Goal: Navigation & Orientation: Find specific page/section

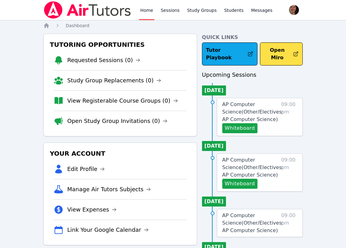
click at [54, 6] on img at bounding box center [87, 9] width 88 height 17
click at [45, 26] on icon "Breadcrumb" at bounding box center [46, 25] width 5 height 5
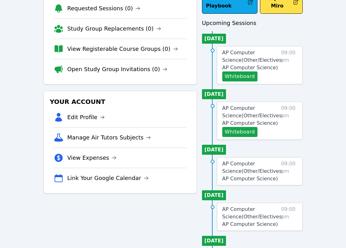
scroll to position [74, 0]
